Goal: Check status: Check status

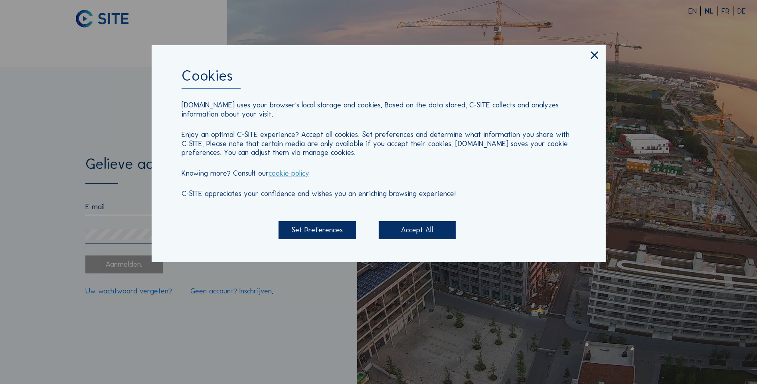
click at [431, 225] on div "Accept All" at bounding box center [417, 230] width 77 height 18
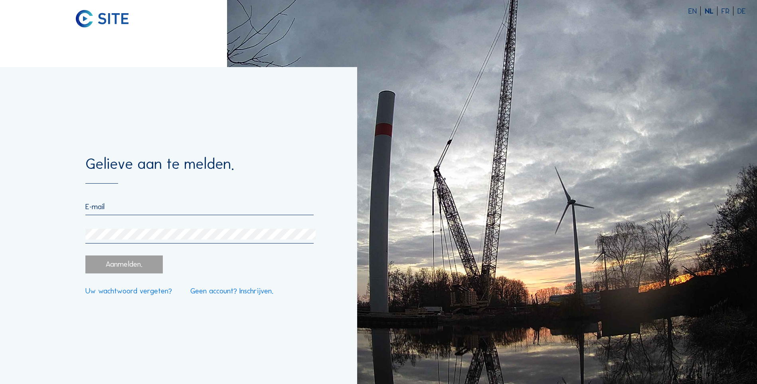
click at [123, 213] on div at bounding box center [199, 208] width 228 height 13
click at [116, 207] on input "email" at bounding box center [199, 206] width 228 height 9
paste input "[EMAIL_ADDRESS][DOMAIN_NAME]"
type input "[EMAIL_ADDRESS][DOMAIN_NAME]"
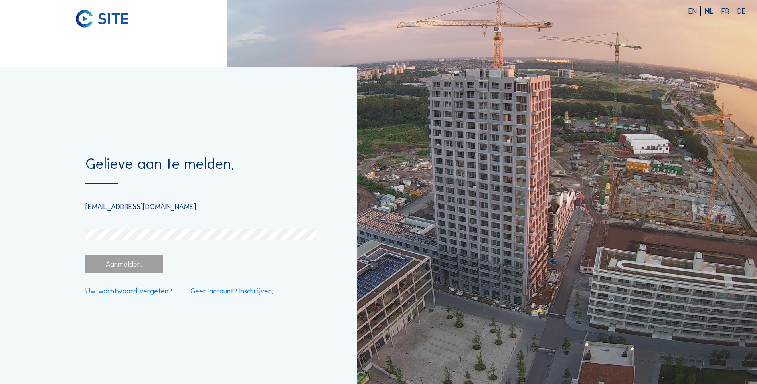
click at [107, 264] on div "Aanmelden." at bounding box center [123, 264] width 77 height 18
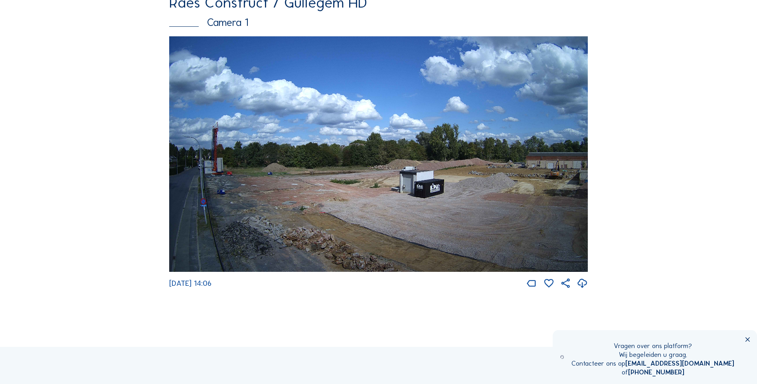
scroll to position [74, 0]
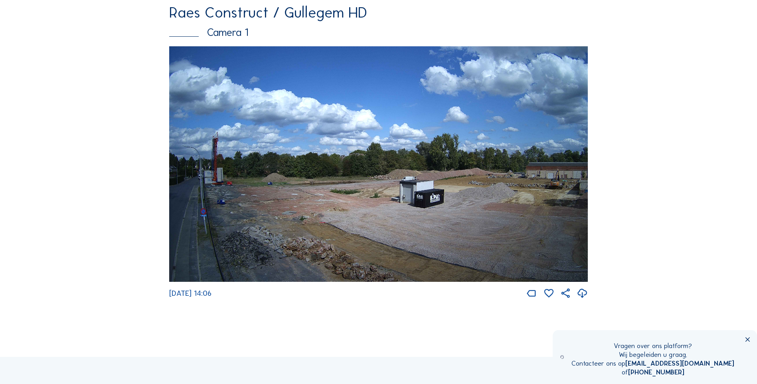
click at [402, 155] on img at bounding box center [378, 163] width 419 height 235
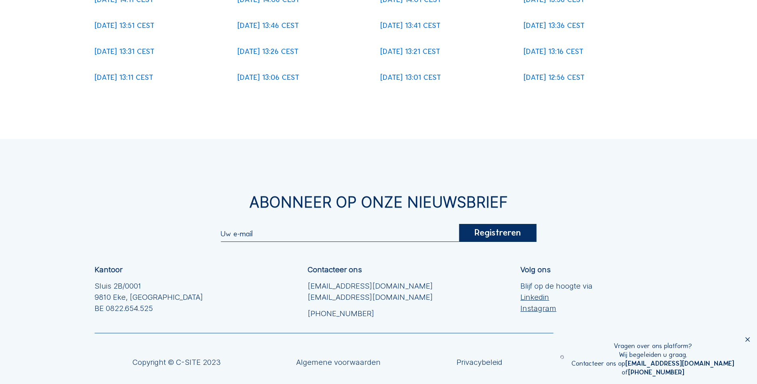
scroll to position [239, 0]
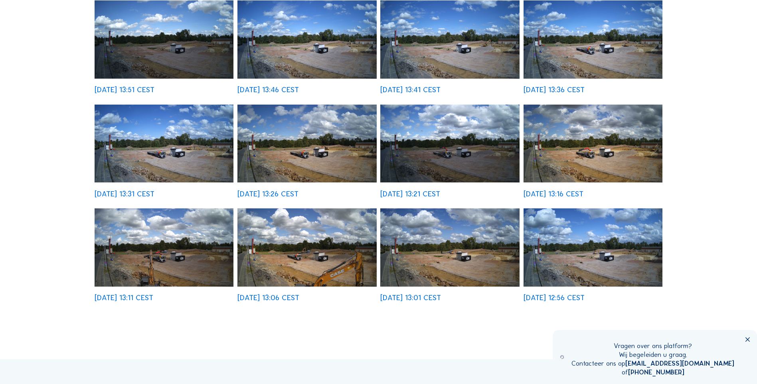
click at [307, 251] on img at bounding box center [306, 247] width 139 height 78
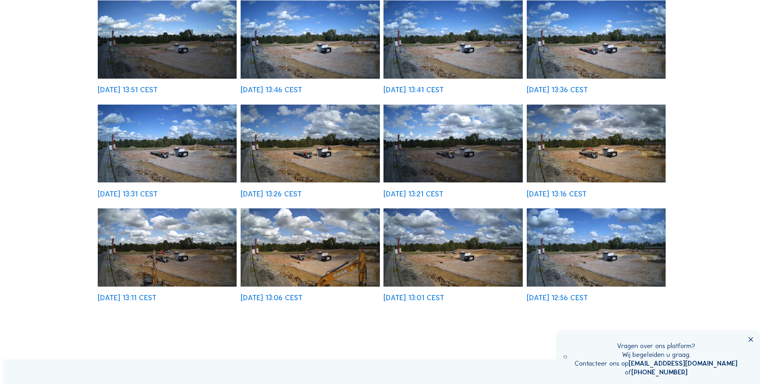
scroll to position [240, 0]
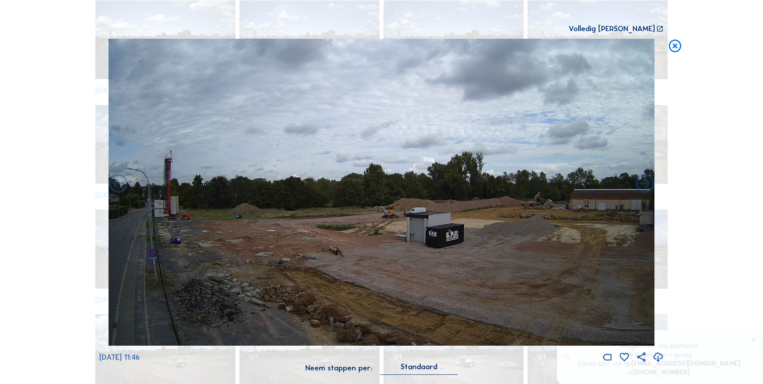
click at [327, 168] on img at bounding box center [382, 192] width 546 height 307
click at [639, 119] on img at bounding box center [382, 192] width 546 height 307
click at [676, 47] on icon at bounding box center [675, 47] width 15 height 16
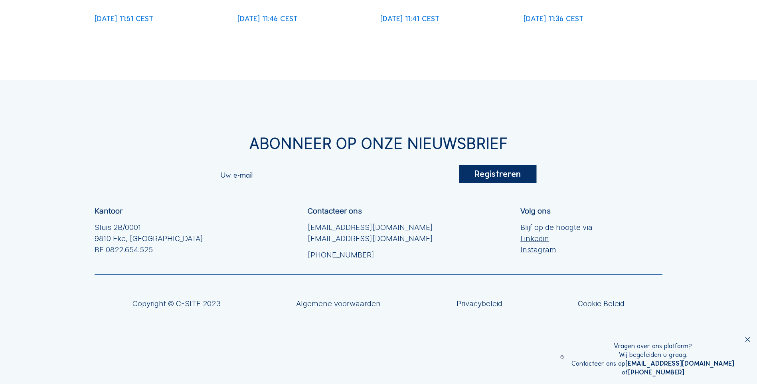
scroll to position [331, 0]
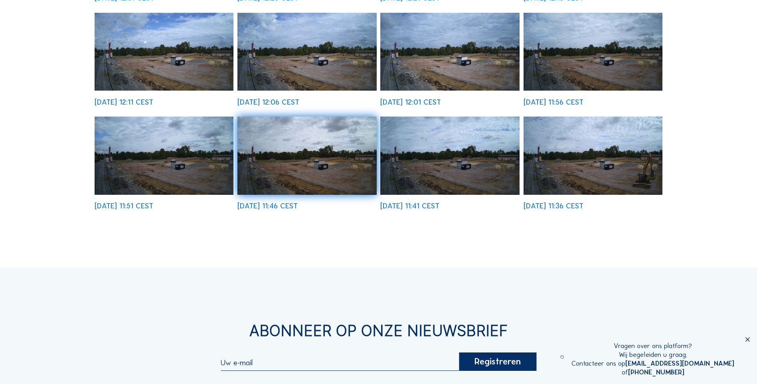
click at [640, 166] on img at bounding box center [593, 156] width 139 height 78
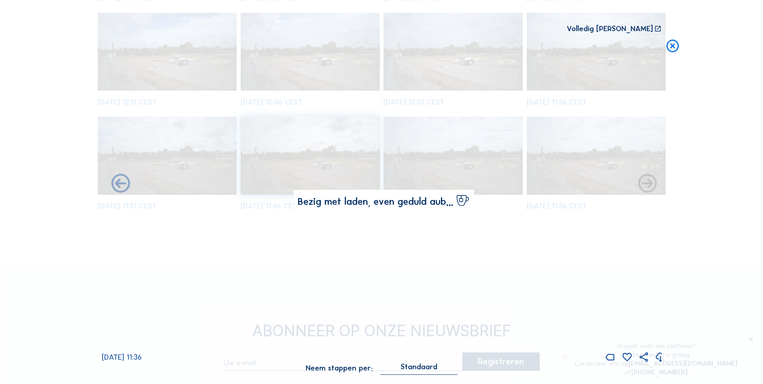
scroll to position [333, 0]
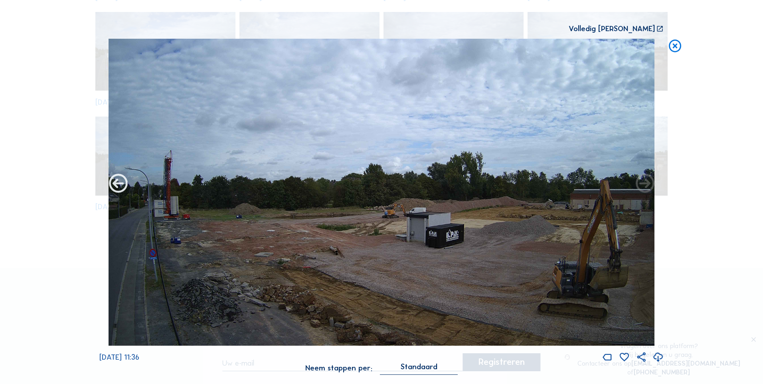
click at [117, 184] on icon at bounding box center [118, 184] width 22 height 22
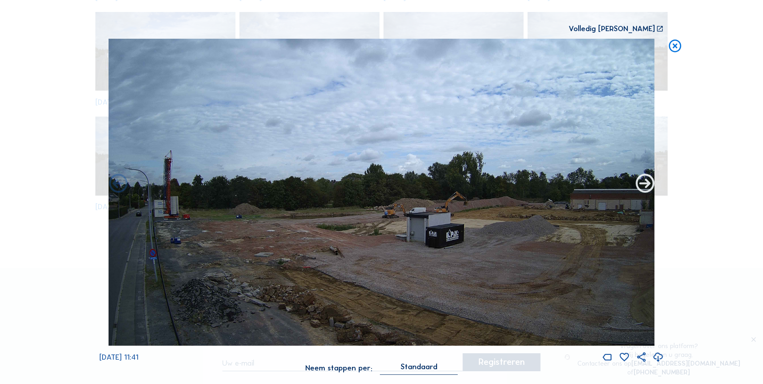
click at [644, 183] on icon at bounding box center [645, 184] width 22 height 22
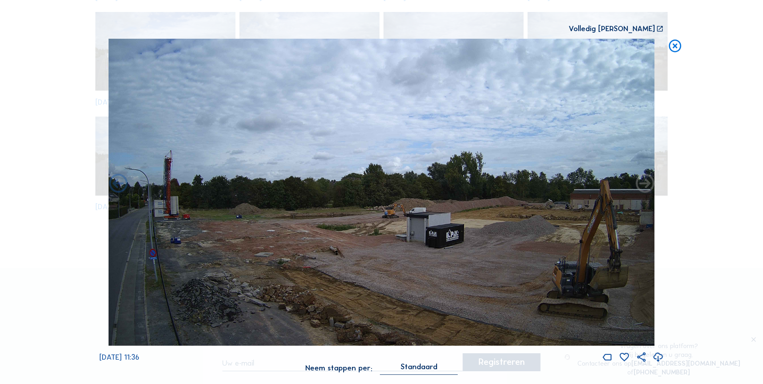
click at [644, 183] on icon at bounding box center [645, 184] width 22 height 22
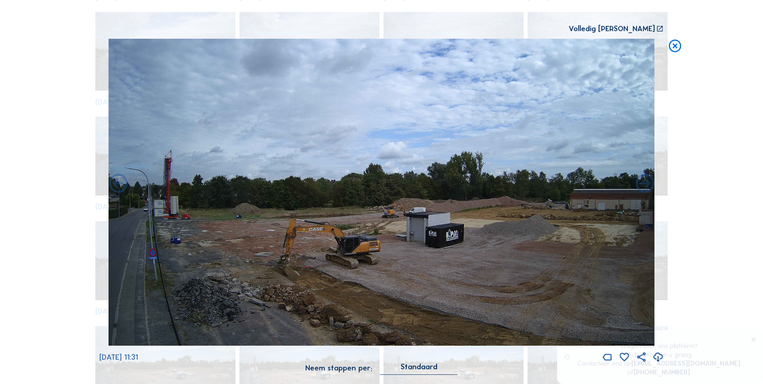
click at [644, 183] on div "Scroll om door de tijd te reizen | Druk op de 'Alt'-[PERSON_NAME] + scroll om t…" at bounding box center [381, 192] width 763 height 384
click at [677, 44] on icon at bounding box center [675, 47] width 15 height 16
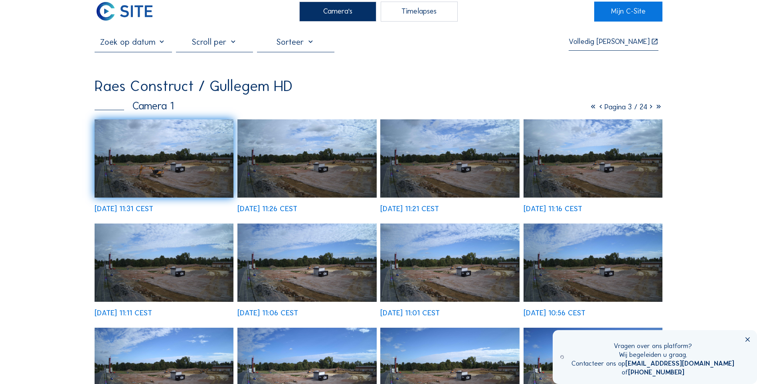
scroll to position [0, 0]
